Goal: Task Accomplishment & Management: Manage account settings

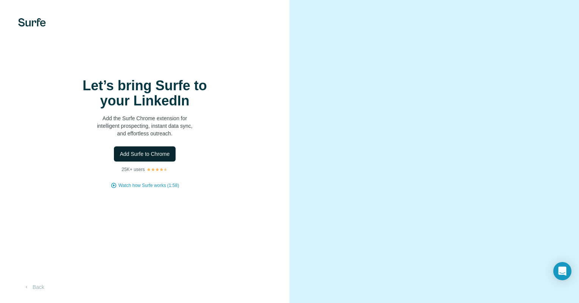
click at [154, 158] on span "Add Surfe to Chrome" at bounding box center [145, 154] width 50 height 8
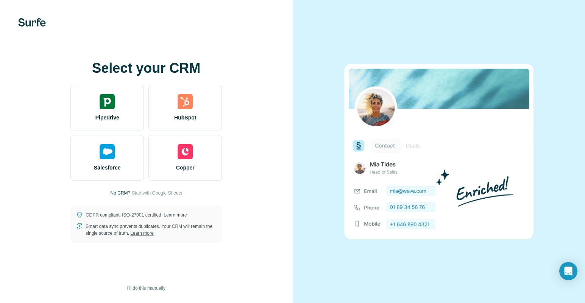
drag, startPoint x: 285, startPoint y: 67, endPoint x: 393, endPoint y: 46, distance: 110.2
click at [285, 66] on div "Select your CRM Pipedrive HubSpot Salesforce Copper No CRM? Start with Google S…" at bounding box center [146, 151] width 293 height 303
click at [27, 22] on img at bounding box center [32, 22] width 28 height 8
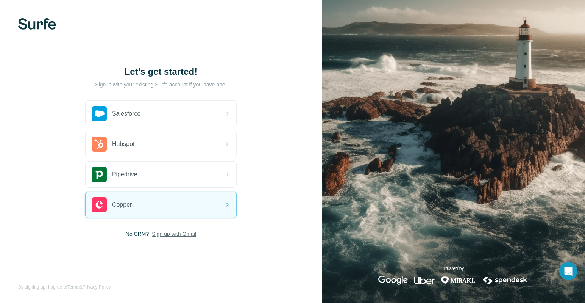
click at [164, 235] on span "Sign up with Gmail" at bounding box center [174, 234] width 44 height 8
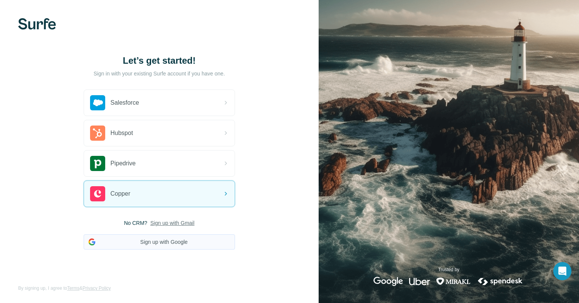
click at [161, 242] on button "Sign up with Google" at bounding box center [159, 241] width 151 height 15
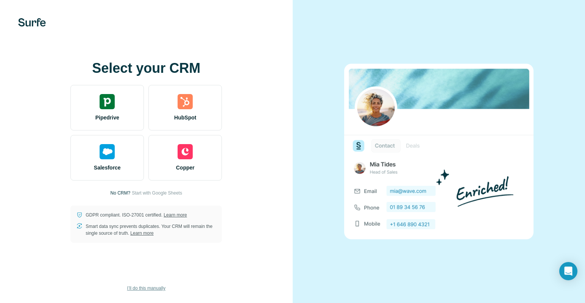
click at [149, 286] on span "I’ll do this manually" at bounding box center [146, 287] width 38 height 7
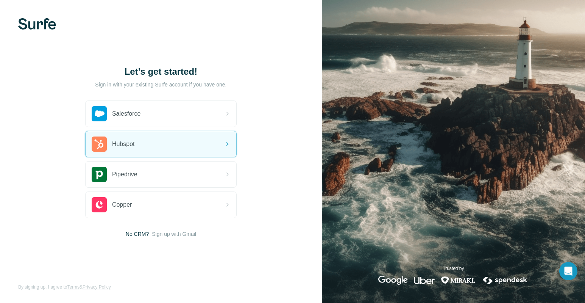
drag, startPoint x: 296, startPoint y: 159, endPoint x: 290, endPoint y: 162, distance: 6.8
click at [296, 160] on div "Let’s get started! Sign in with your existing Surfe account if you have one. Sa…" at bounding box center [161, 151] width 322 height 303
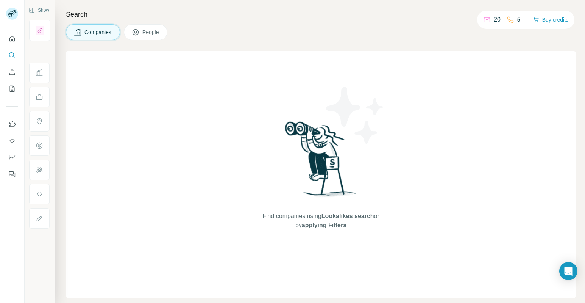
click at [440, 29] on div "Companies People" at bounding box center [321, 32] width 510 height 16
click at [426, 38] on div "Companies People" at bounding box center [321, 32] width 510 height 16
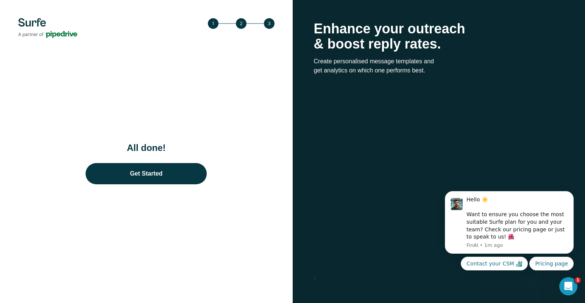
click at [287, 118] on div "All done! Get Started" at bounding box center [146, 151] width 293 height 303
click at [142, 85] on div "All done! Get Started" at bounding box center [146, 151] width 293 height 303
click at [571, 193] on icon "Dismiss notification" at bounding box center [571, 193] width 3 height 3
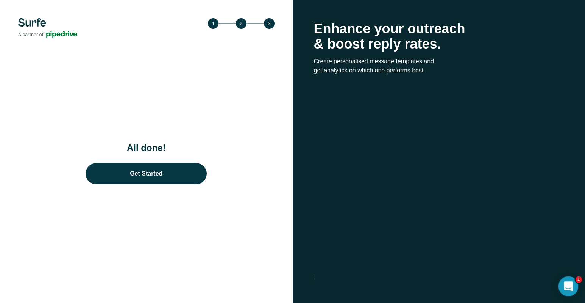
click at [573, 289] on div "Open Intercom Messenger" at bounding box center [567, 284] width 25 height 25
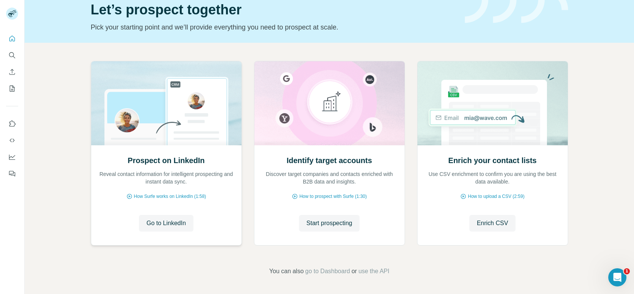
scroll to position [31, 0]
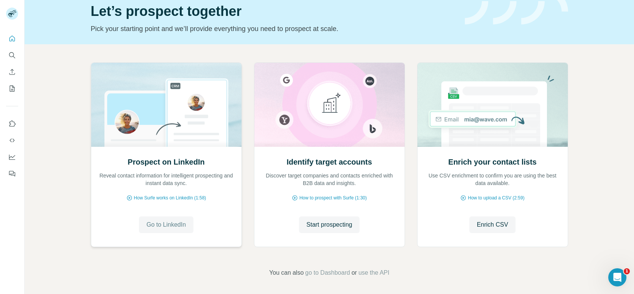
click at [172, 226] on span "Go to LinkedIn" at bounding box center [166, 224] width 39 height 9
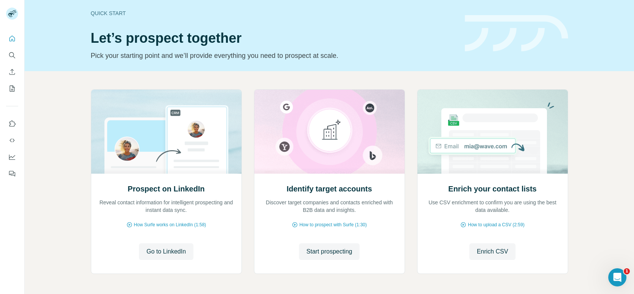
scroll to position [0, 0]
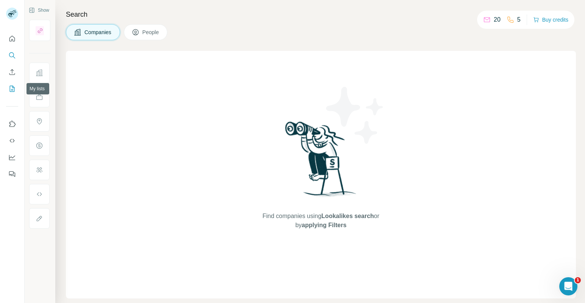
click at [14, 92] on icon "My lists" at bounding box center [12, 89] width 8 height 8
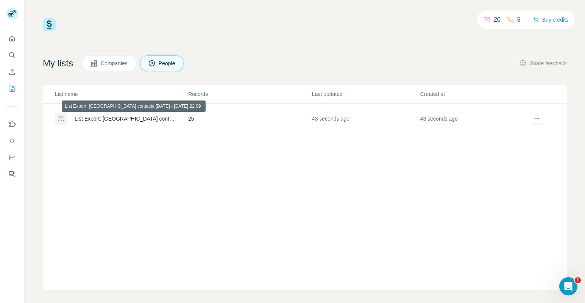
click at [142, 118] on div "List Export: [GEOGRAPHIC_DATA] contacts [DATE] - [DATE] 22:09" at bounding box center [125, 119] width 101 height 8
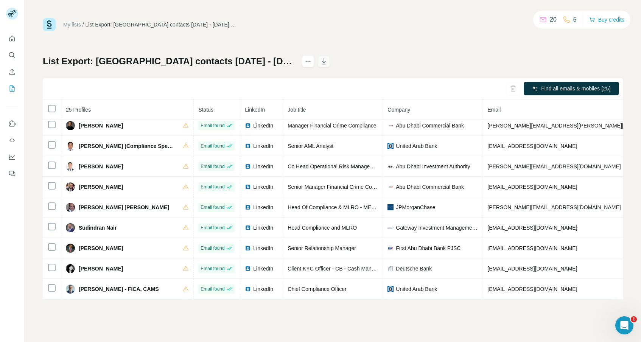
click at [320, 64] on icon "button" at bounding box center [324, 62] width 8 height 8
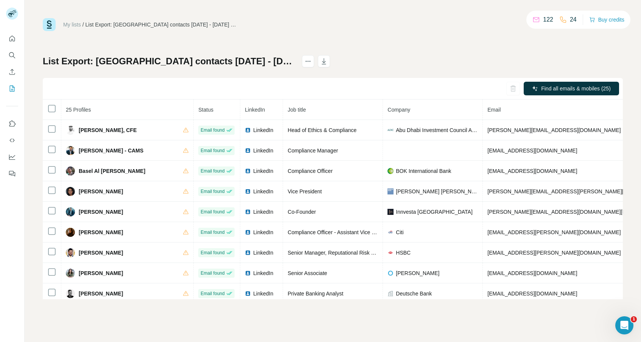
click at [344, 57] on div "List Export: [GEOGRAPHIC_DATA] contacts [DATE] - [DATE] 22:09 Find all emails &…" at bounding box center [333, 177] width 580 height 244
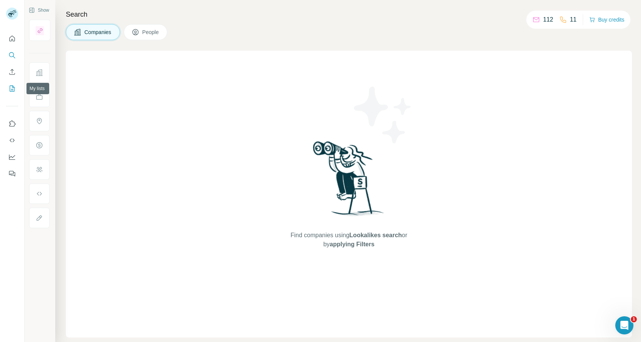
click at [15, 90] on icon "My lists" at bounding box center [12, 89] width 8 height 8
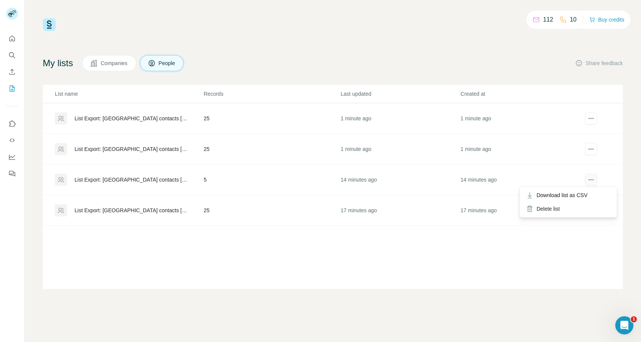
click at [594, 184] on button "actions" at bounding box center [591, 180] width 12 height 12
click at [563, 209] on div "Delete list" at bounding box center [569, 209] width 94 height 14
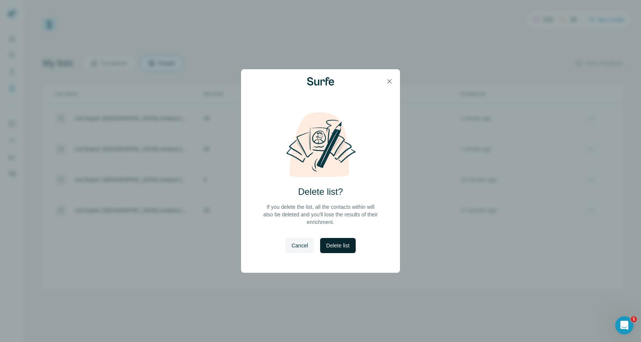
click at [337, 249] on span "Delete list" at bounding box center [337, 246] width 23 height 8
